Goal: Navigation & Orientation: Find specific page/section

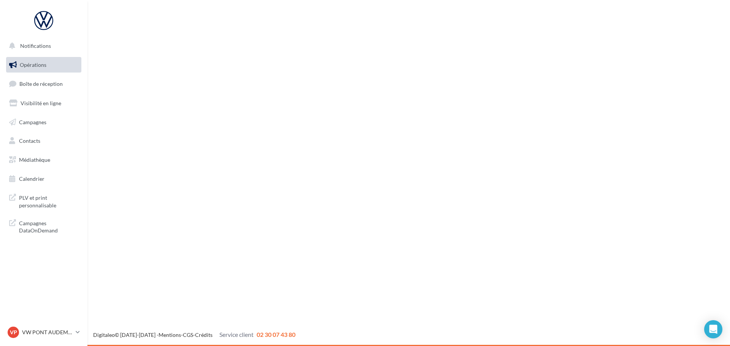
click at [38, 83] on span "Boîte de réception" at bounding box center [40, 84] width 43 height 6
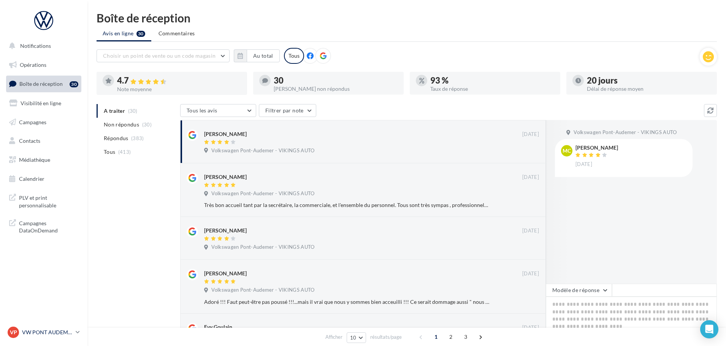
click at [64, 328] on div "VP VW PONT AUDEMER vw-pon-vau" at bounding box center [40, 332] width 65 height 11
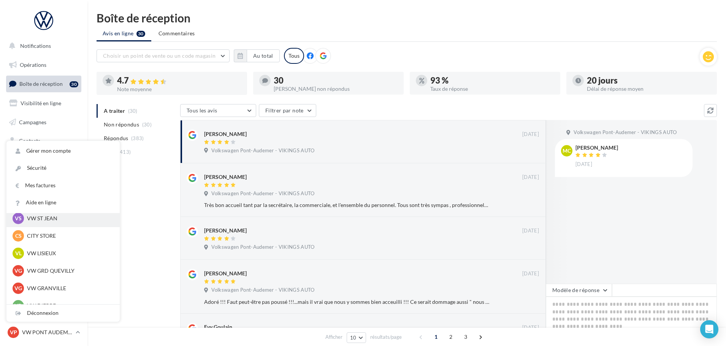
scroll to position [152, 0]
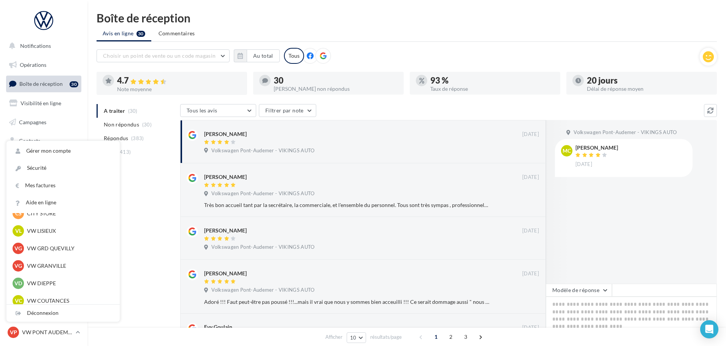
click at [62, 251] on p "VW GRD QUEVILLY" at bounding box center [69, 249] width 84 height 8
